Goal: Task Accomplishment & Management: Use online tool/utility

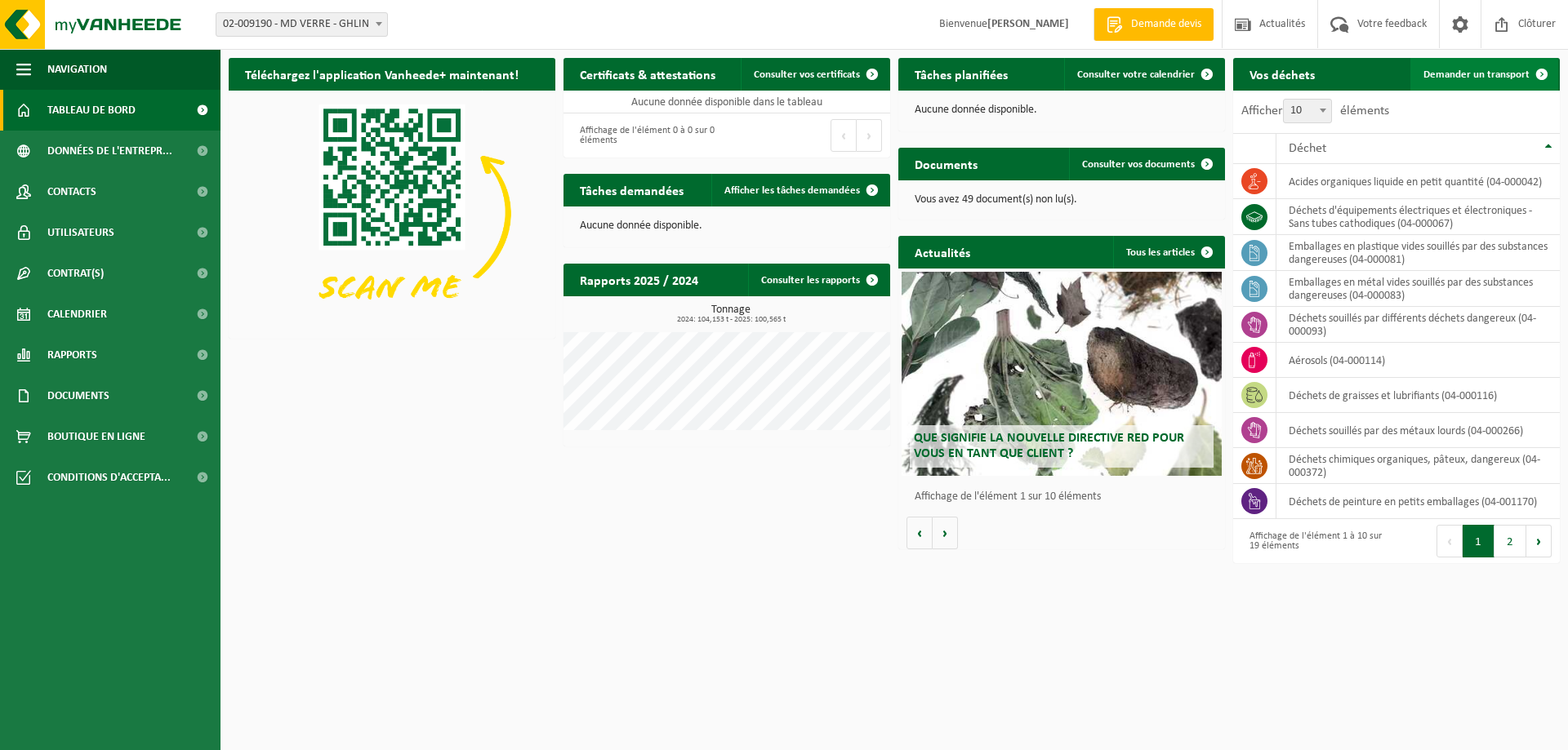
click at [1504, 78] on span "Demander un transport" at bounding box center [1476, 74] width 106 height 11
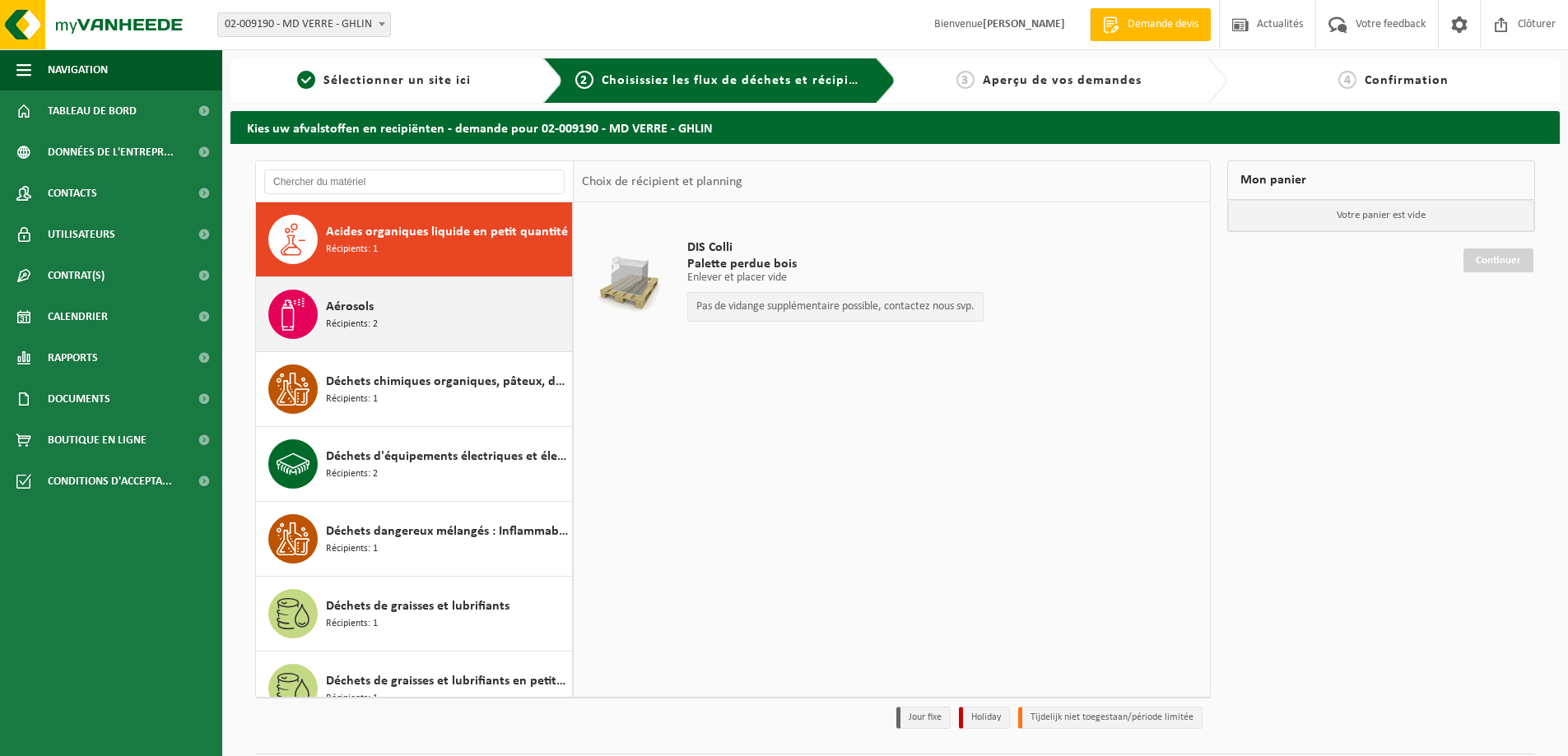
click at [410, 316] on div "Aérosols Récipients: 2" at bounding box center [447, 314] width 242 height 50
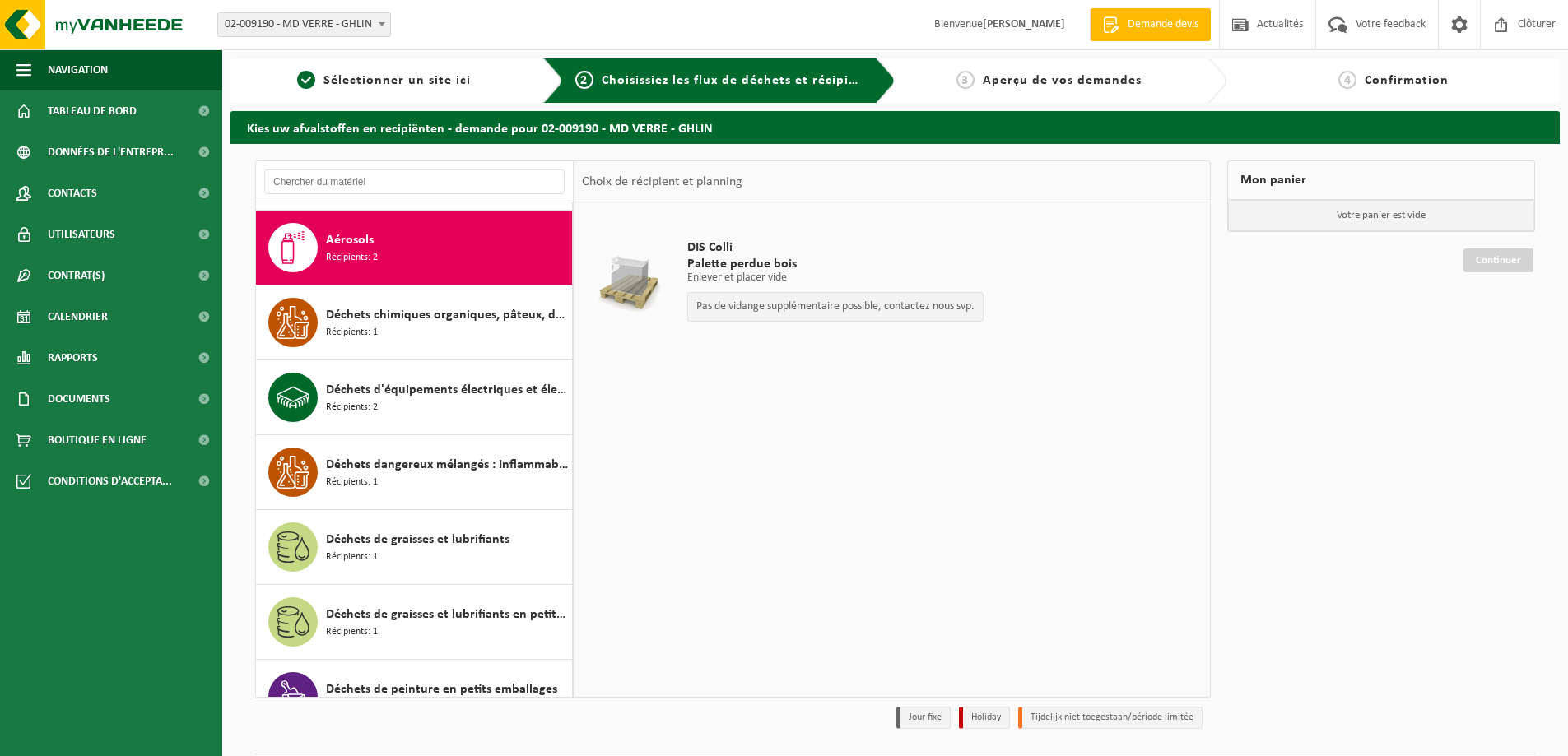
scroll to position [75, 0]
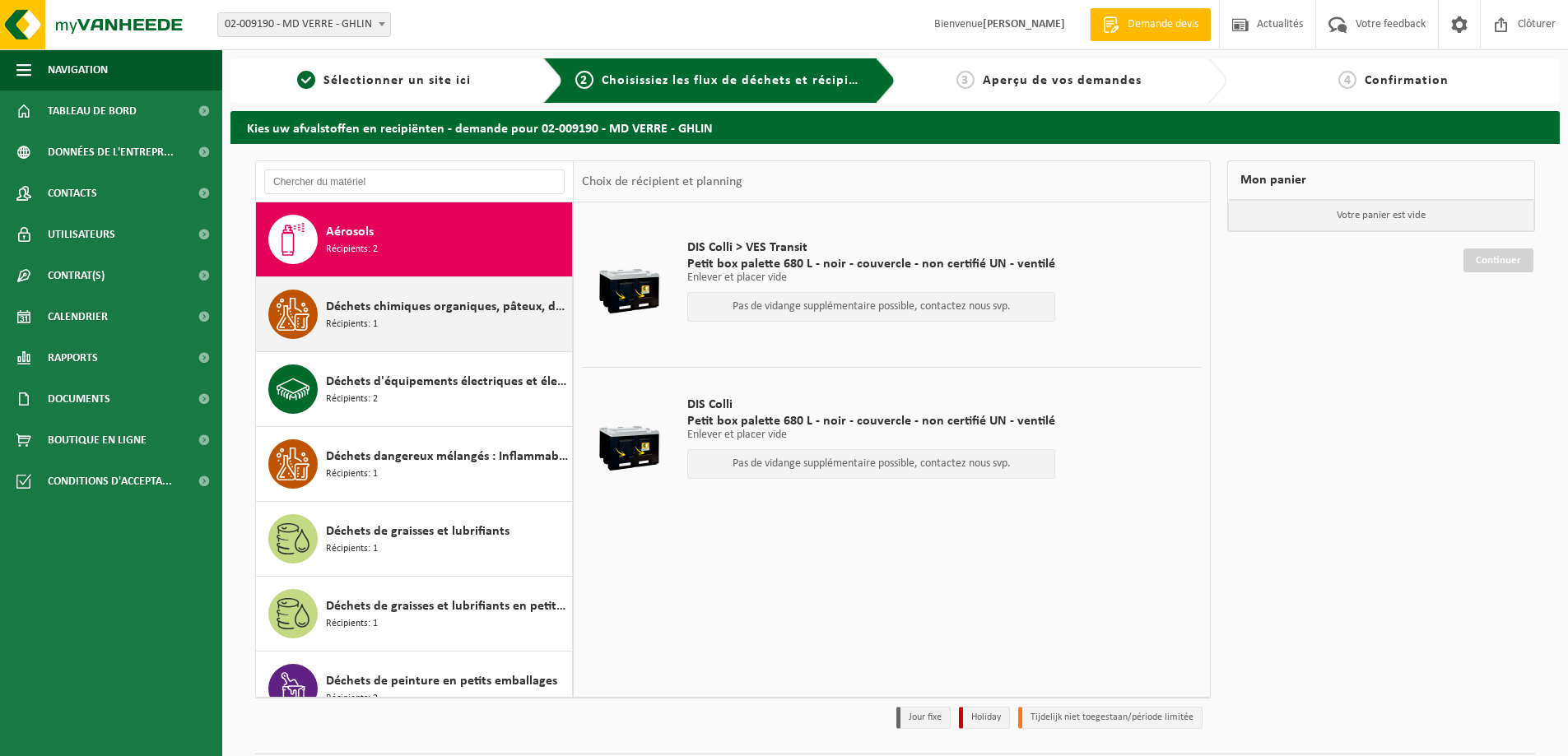
click at [427, 339] on div "Déchets chimiques organiques, pâteux, dangereux Récipients: 1" at bounding box center [414, 314] width 317 height 74
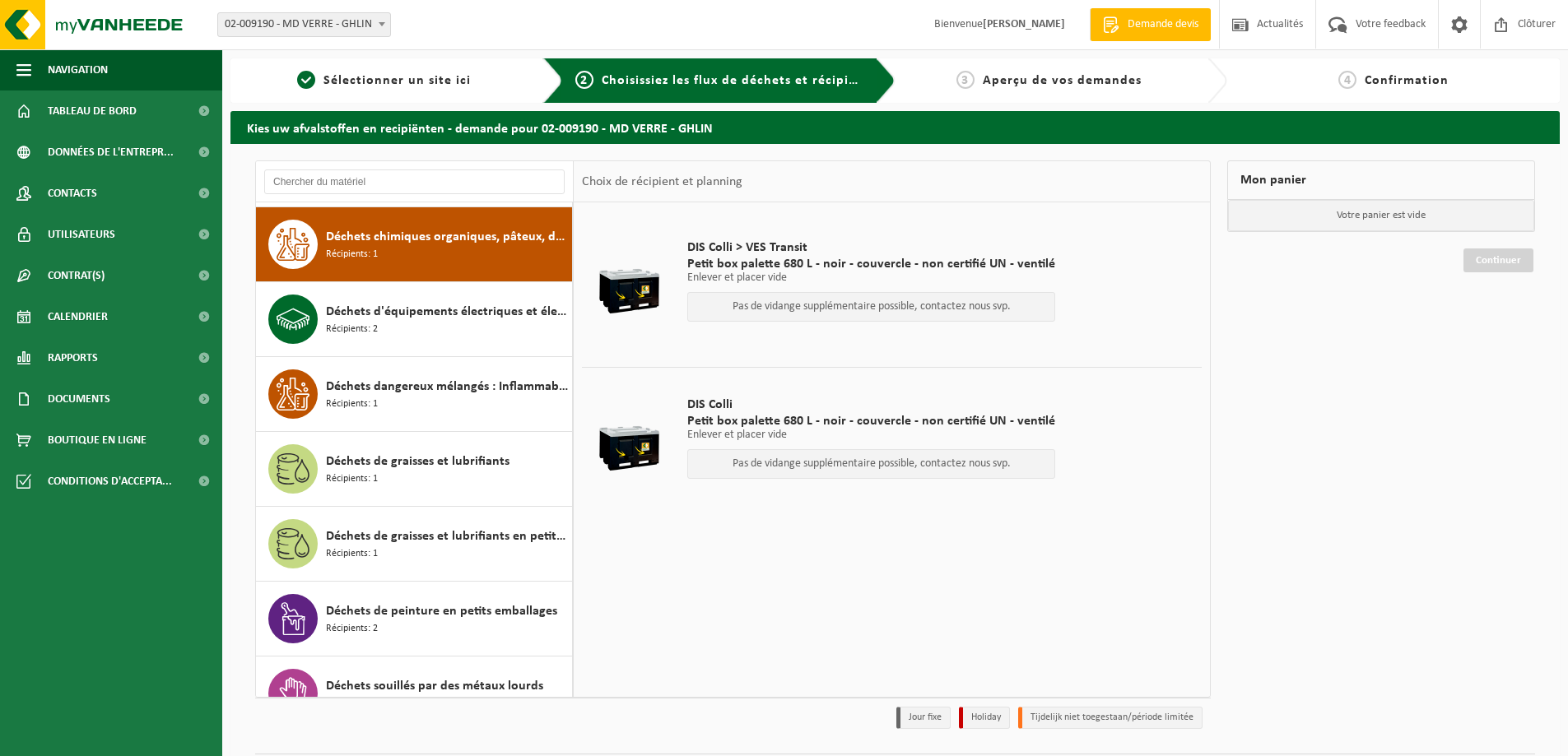
scroll to position [150, 0]
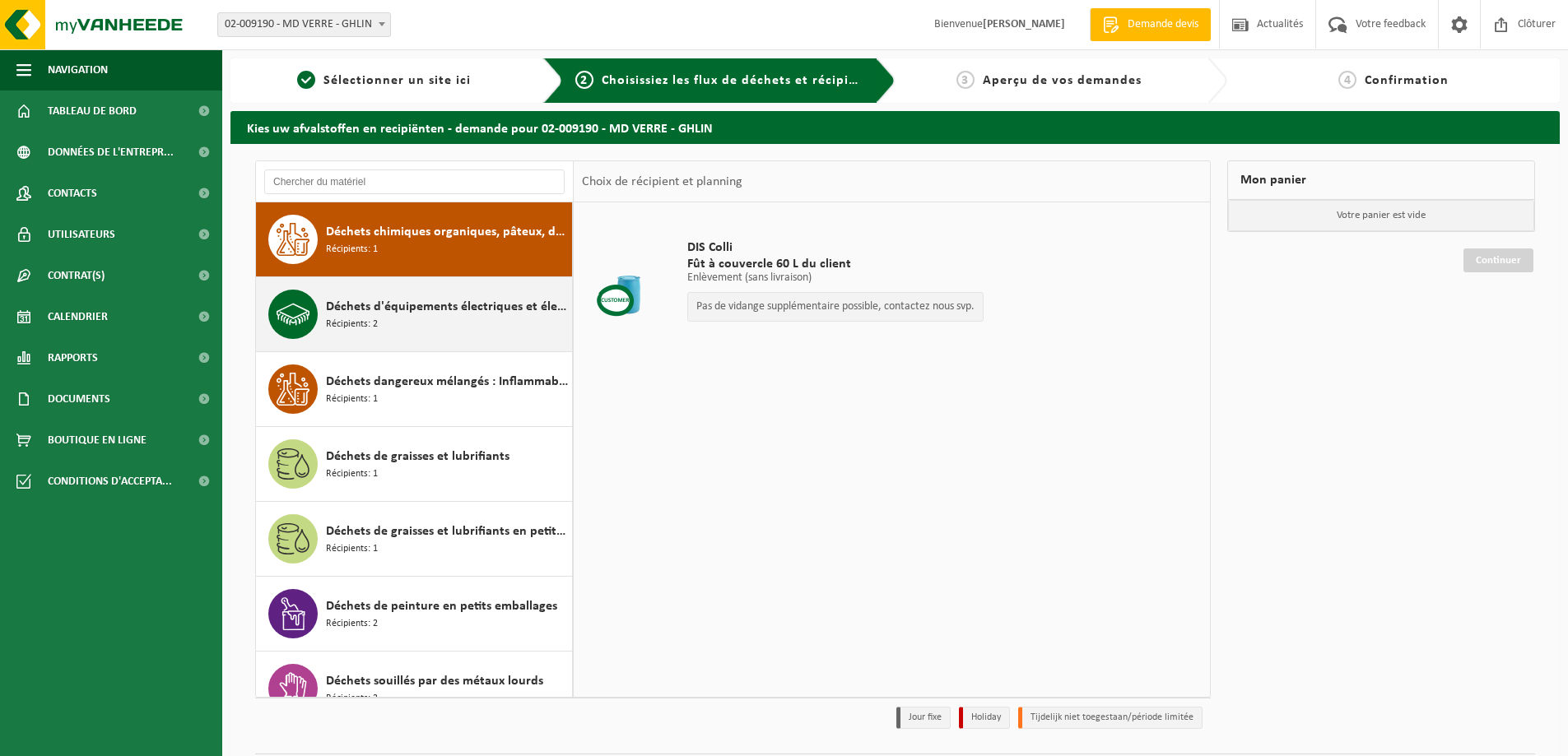
click at [435, 335] on div "Déchets d'équipements électriques et électroniques - Sans tubes cathodiques Réc…" at bounding box center [447, 314] width 242 height 50
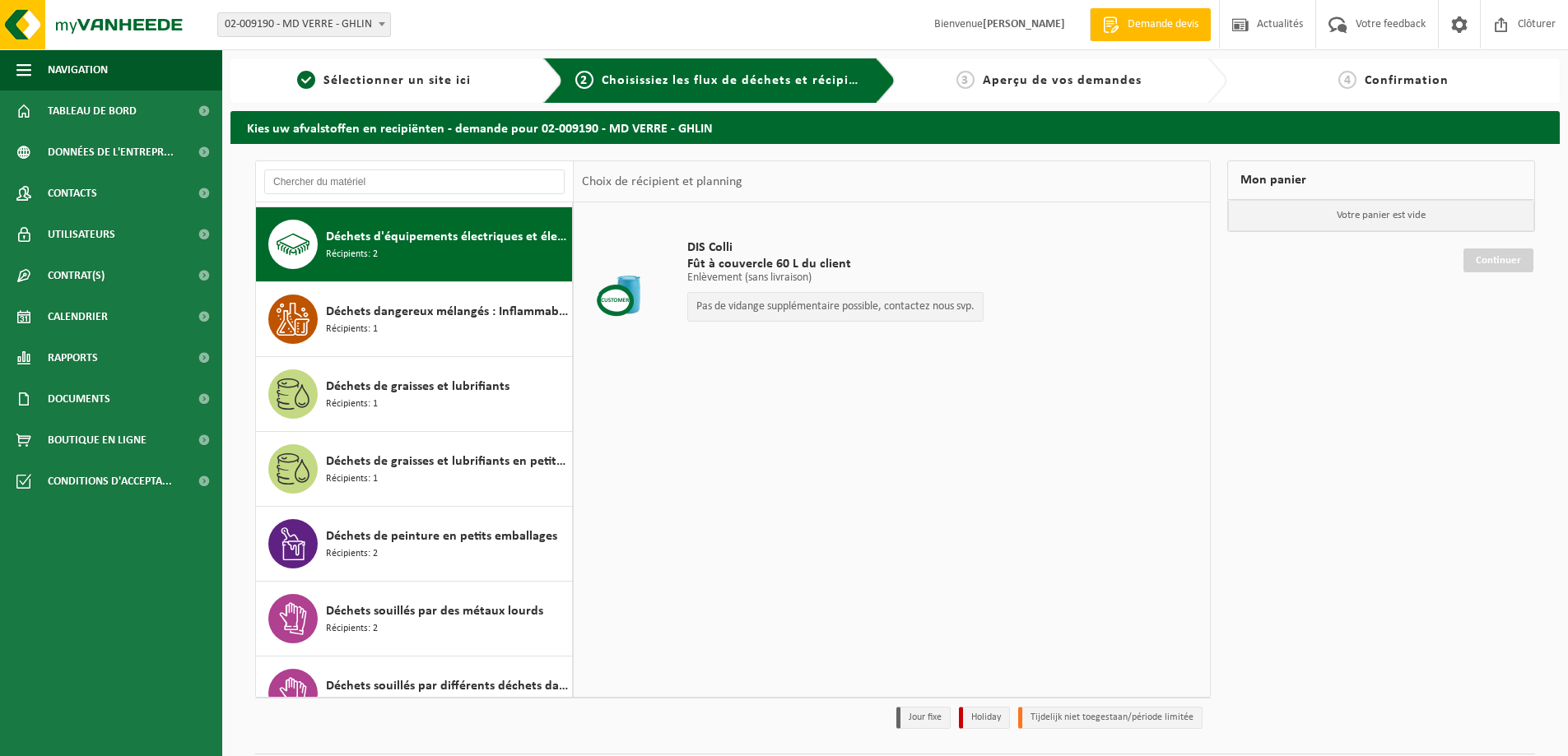
scroll to position [224, 0]
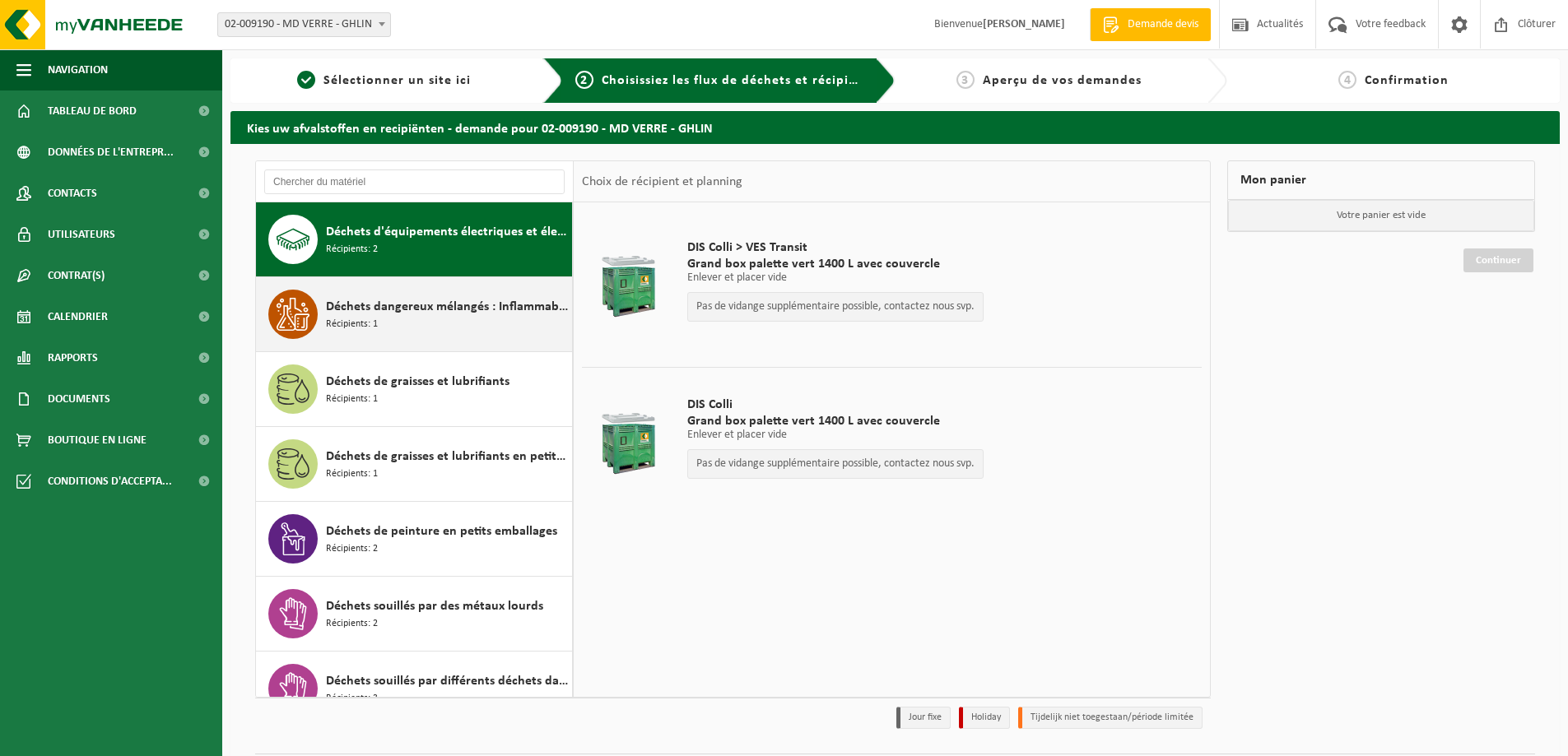
click at [493, 329] on div "Déchets dangereux mélangés : Inflammable - Corrosif Récipients: 1" at bounding box center [447, 314] width 242 height 50
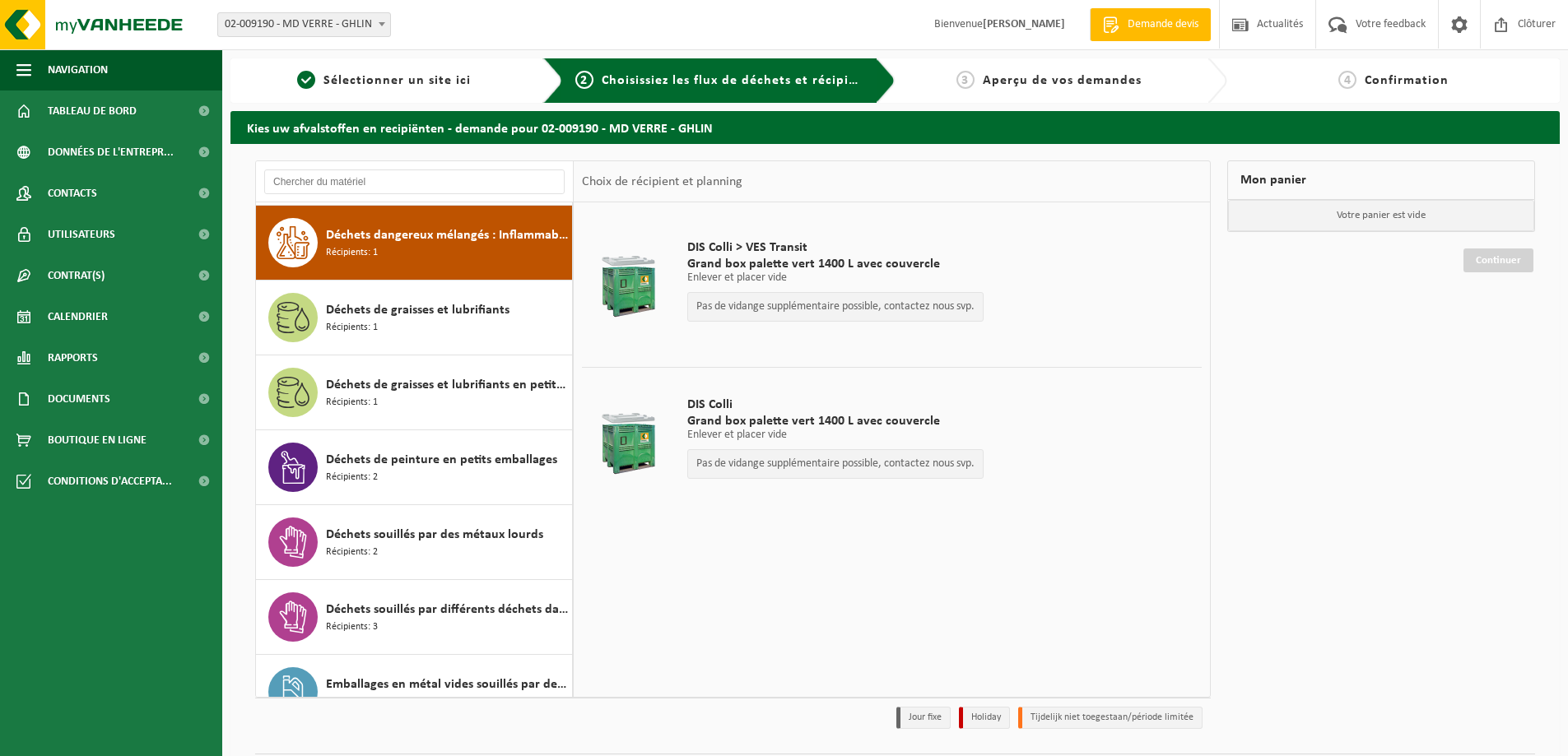
scroll to position [300, 0]
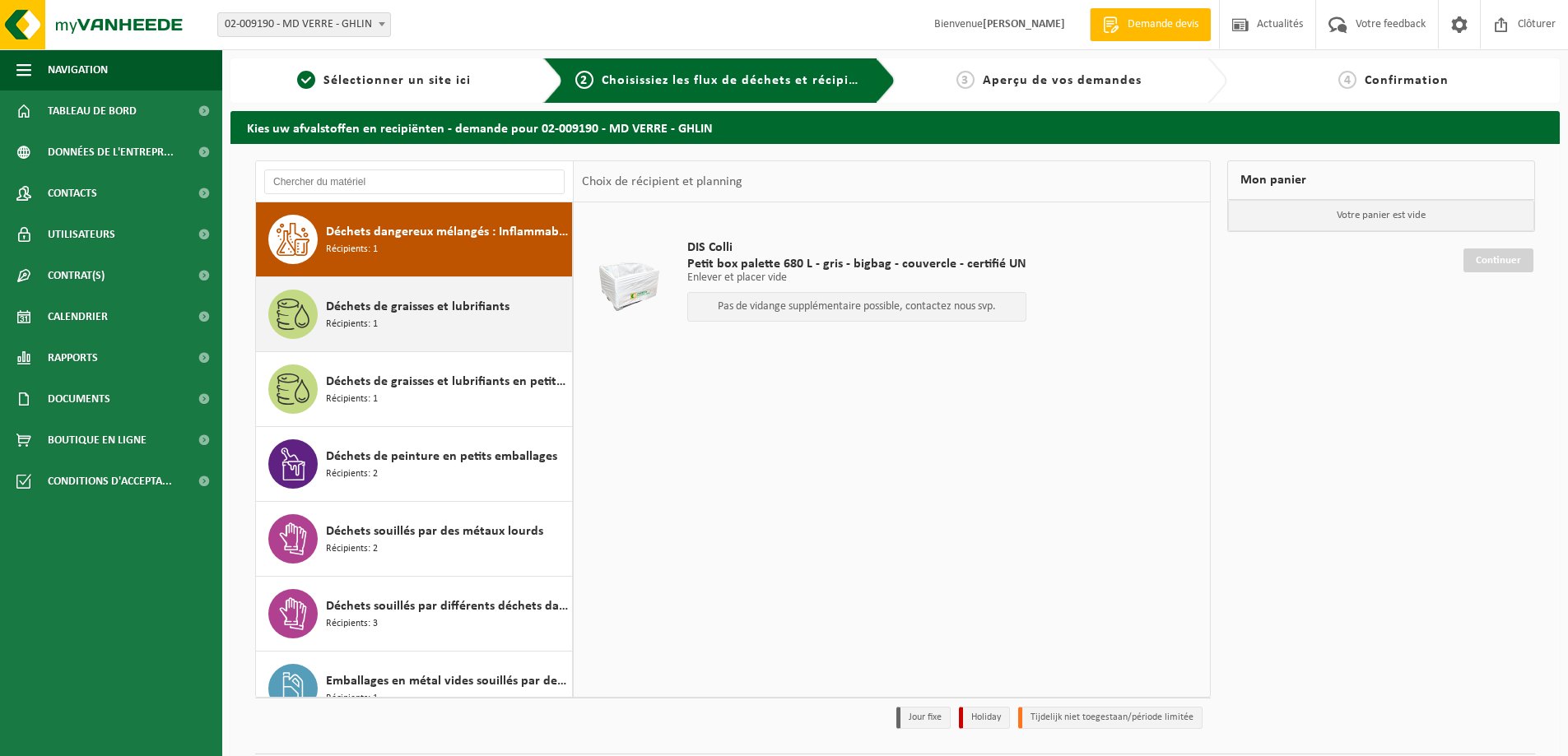
click at [422, 314] on span "Déchets de graisses et lubrifiants" at bounding box center [417, 307] width 183 height 20
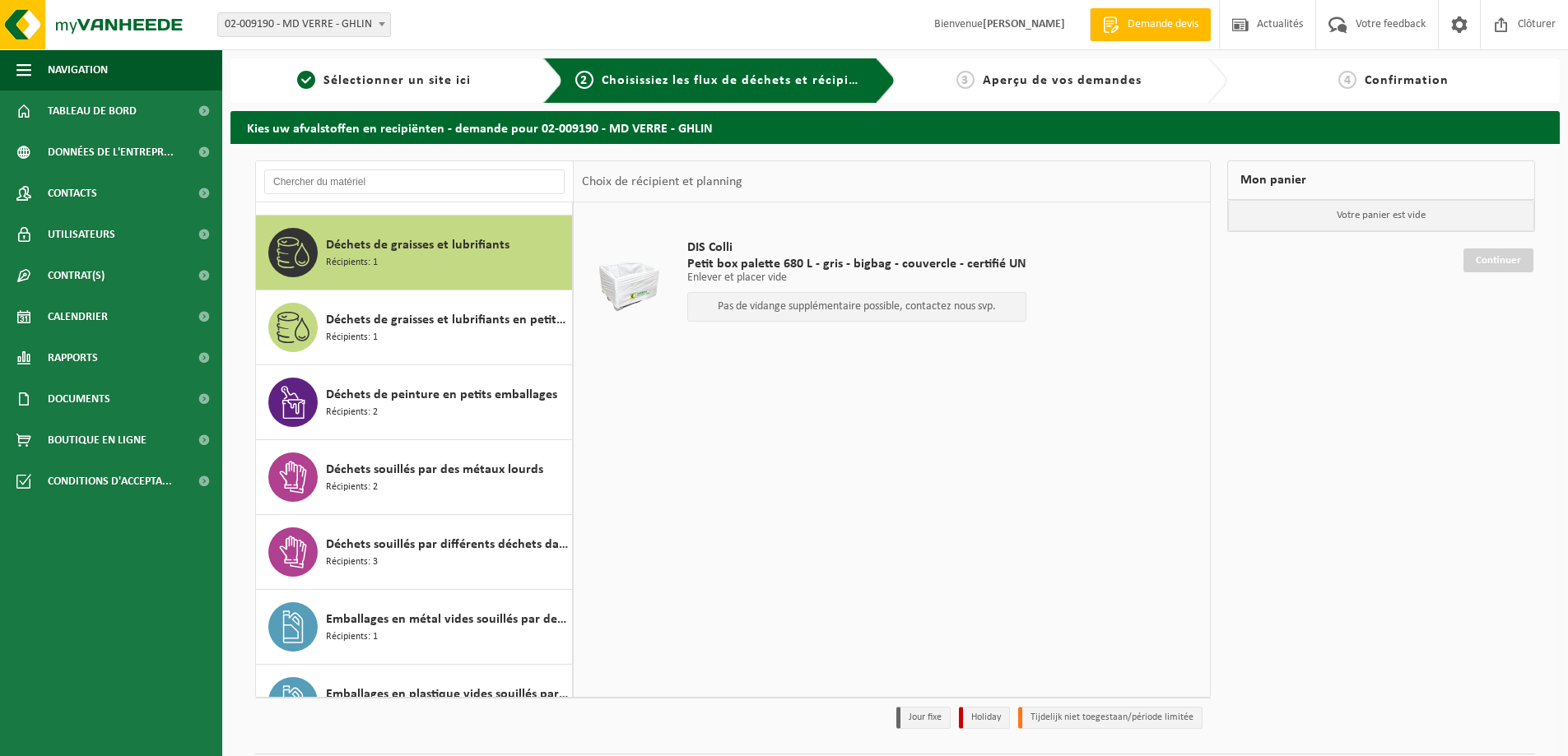
scroll to position [375, 0]
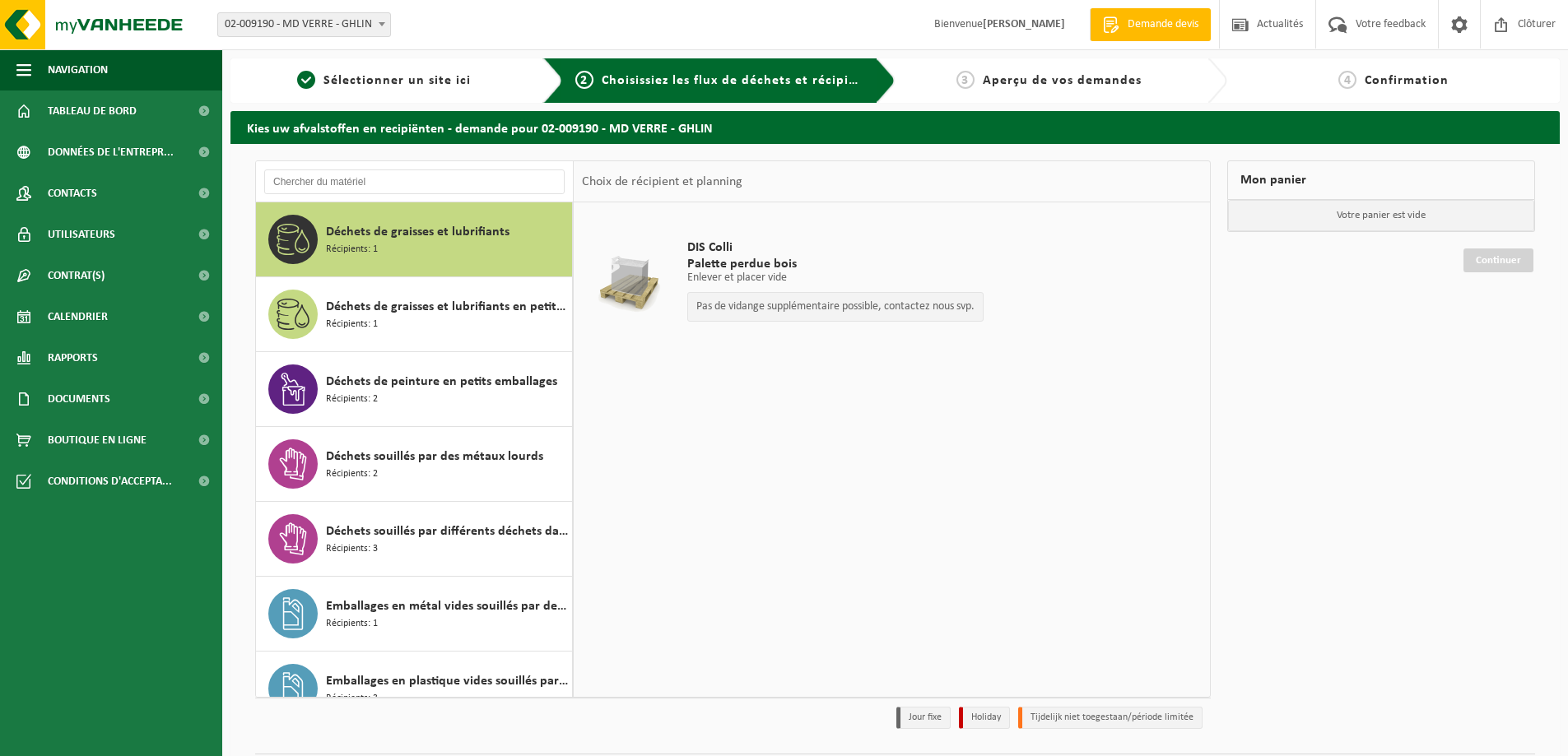
click at [422, 314] on span "Déchets de graisses et lubrifiants en petit emballage" at bounding box center [447, 307] width 242 height 20
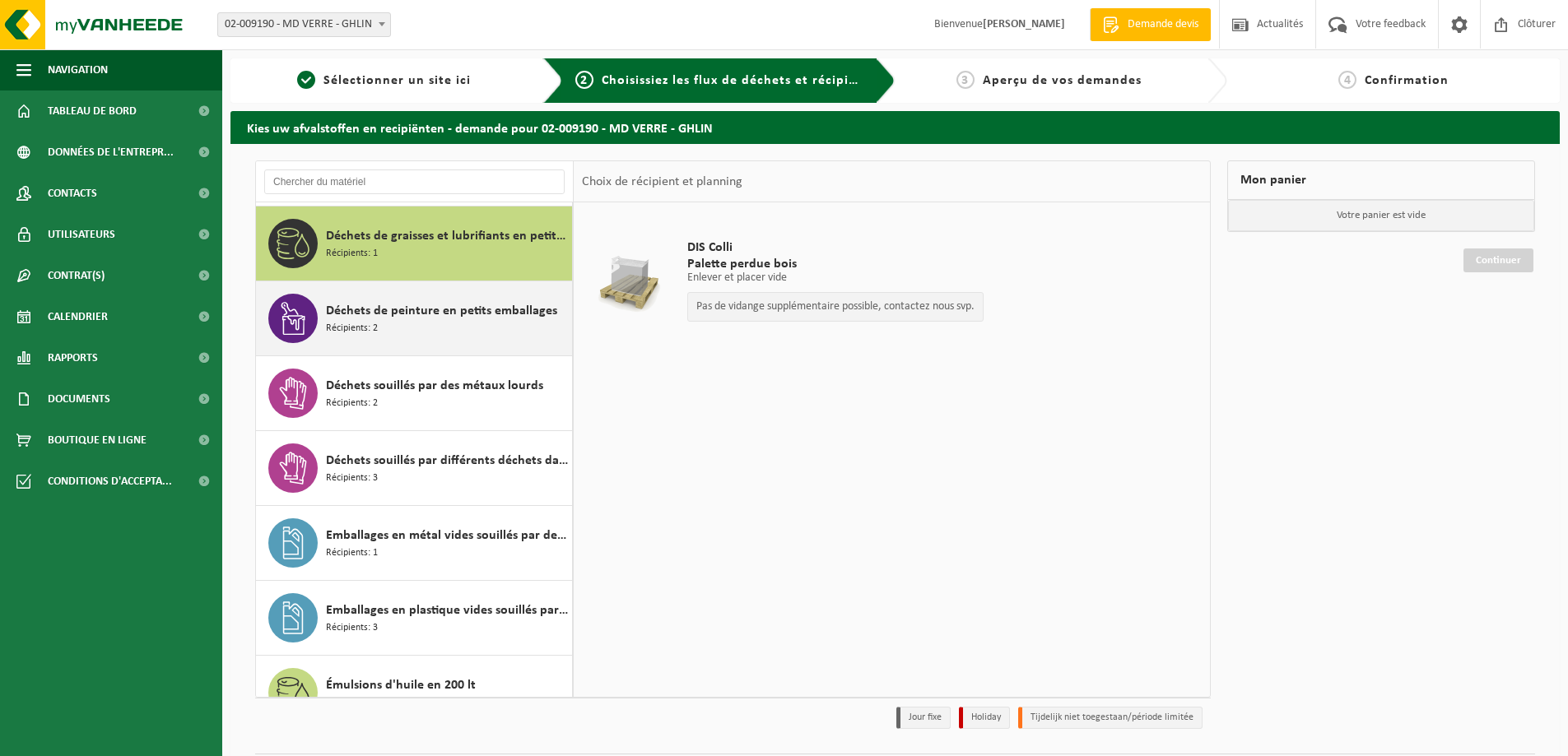
scroll to position [449, 0]
